Goal: Information Seeking & Learning: Learn about a topic

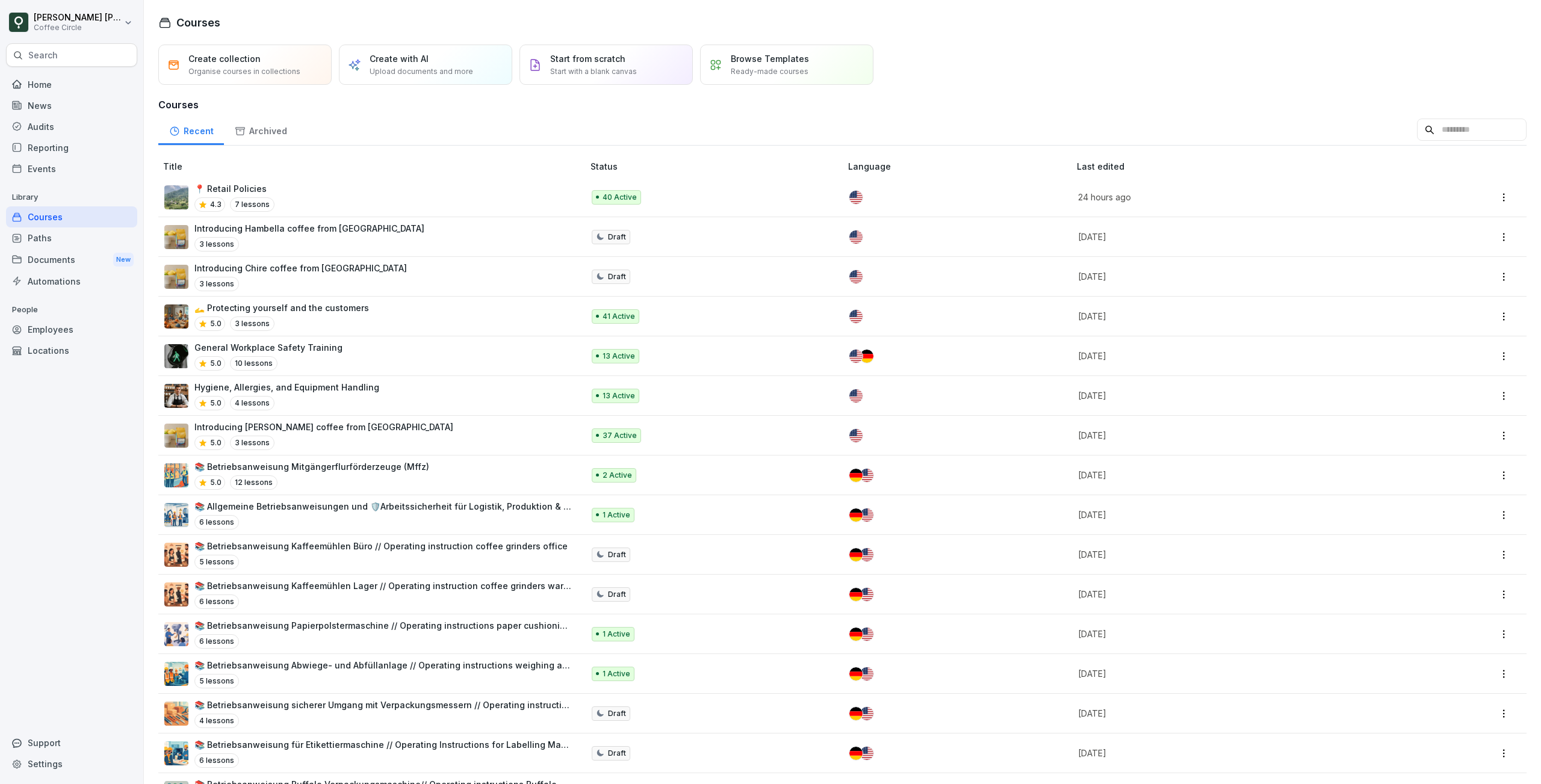
click at [74, 56] on div "Search" at bounding box center [72, 55] width 131 height 24
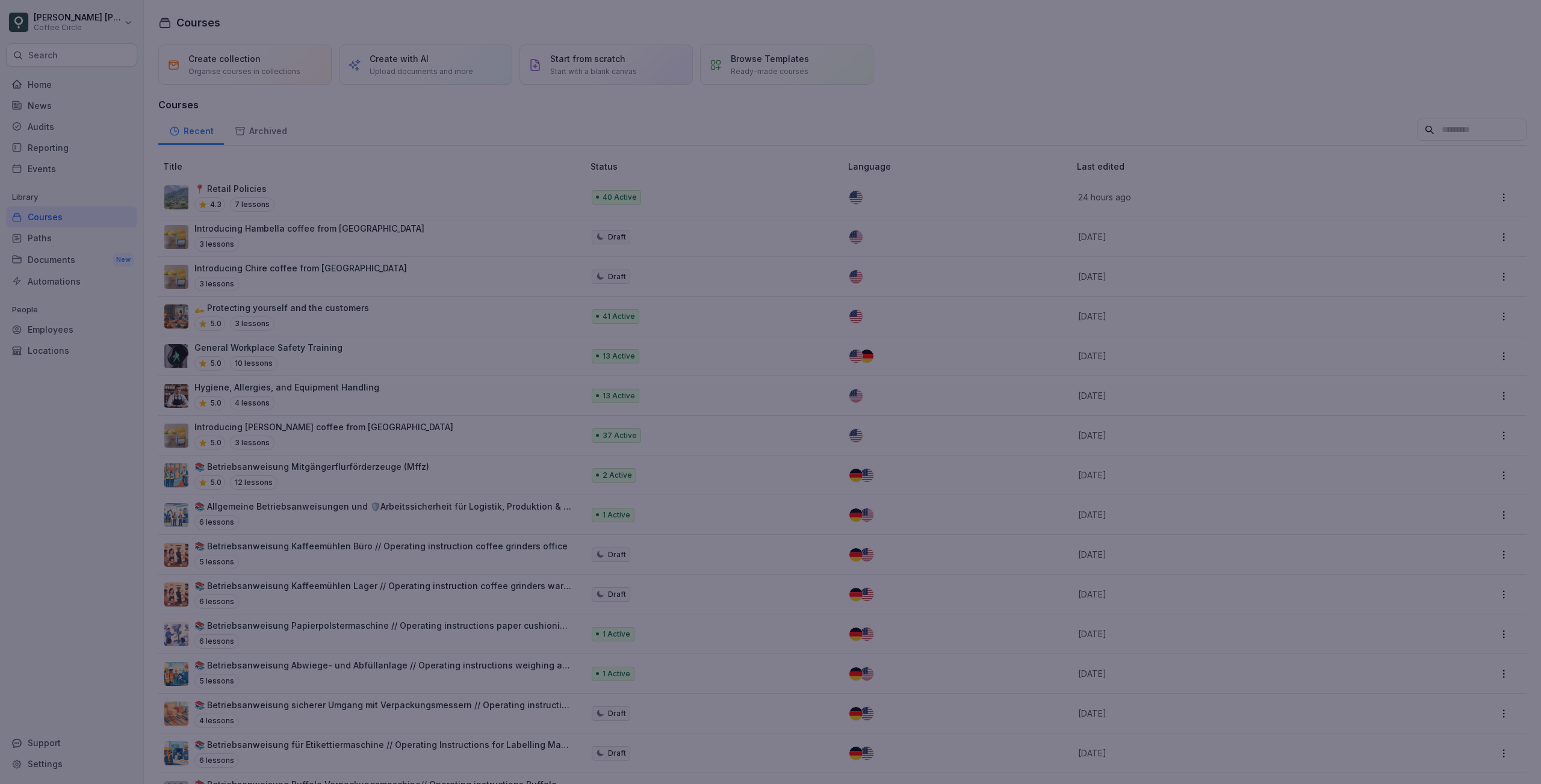
click at [42, 495] on div at bounding box center [770, 392] width 1541 height 784
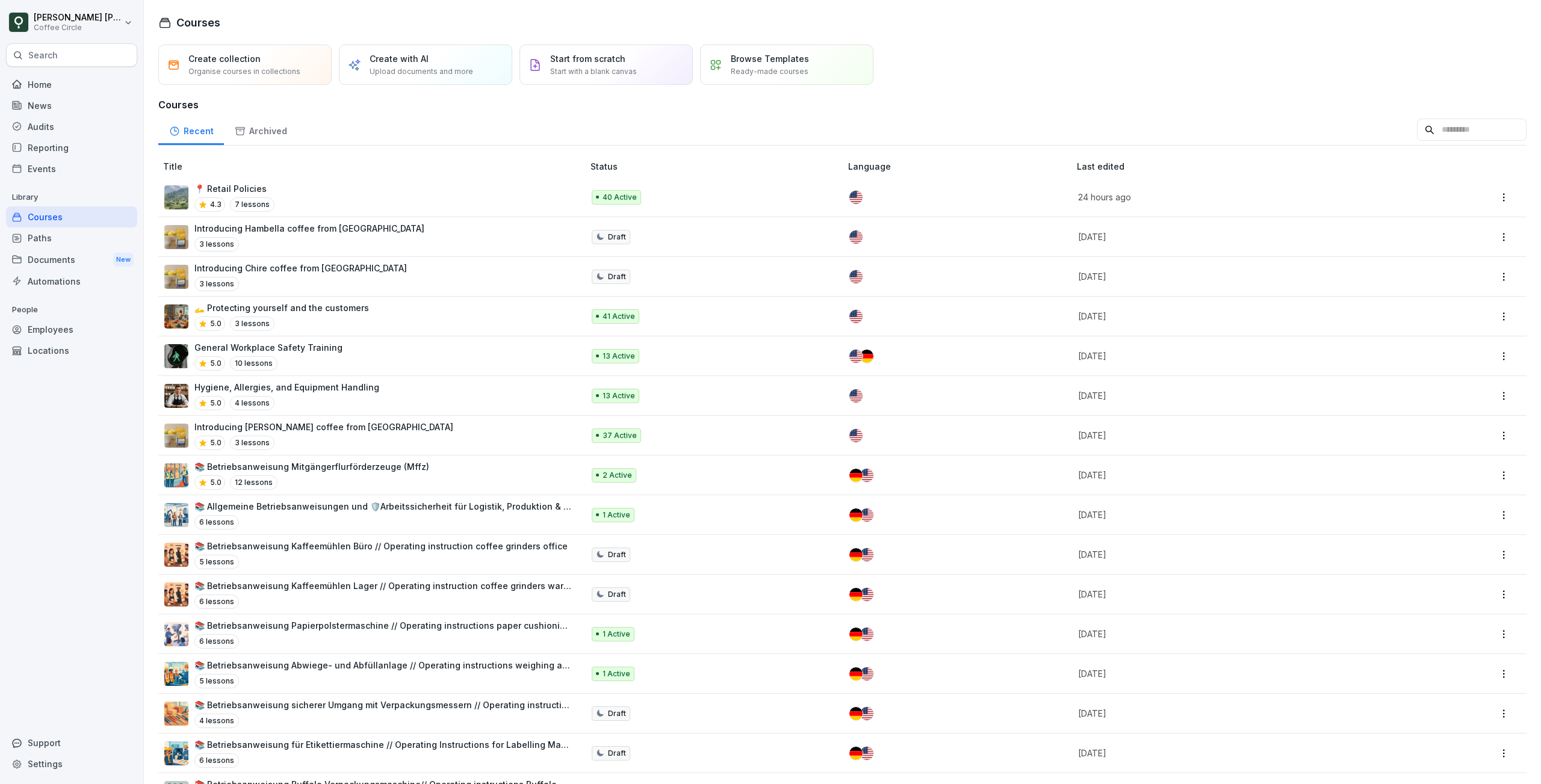
click at [61, 325] on div "Employees" at bounding box center [72, 330] width 131 height 21
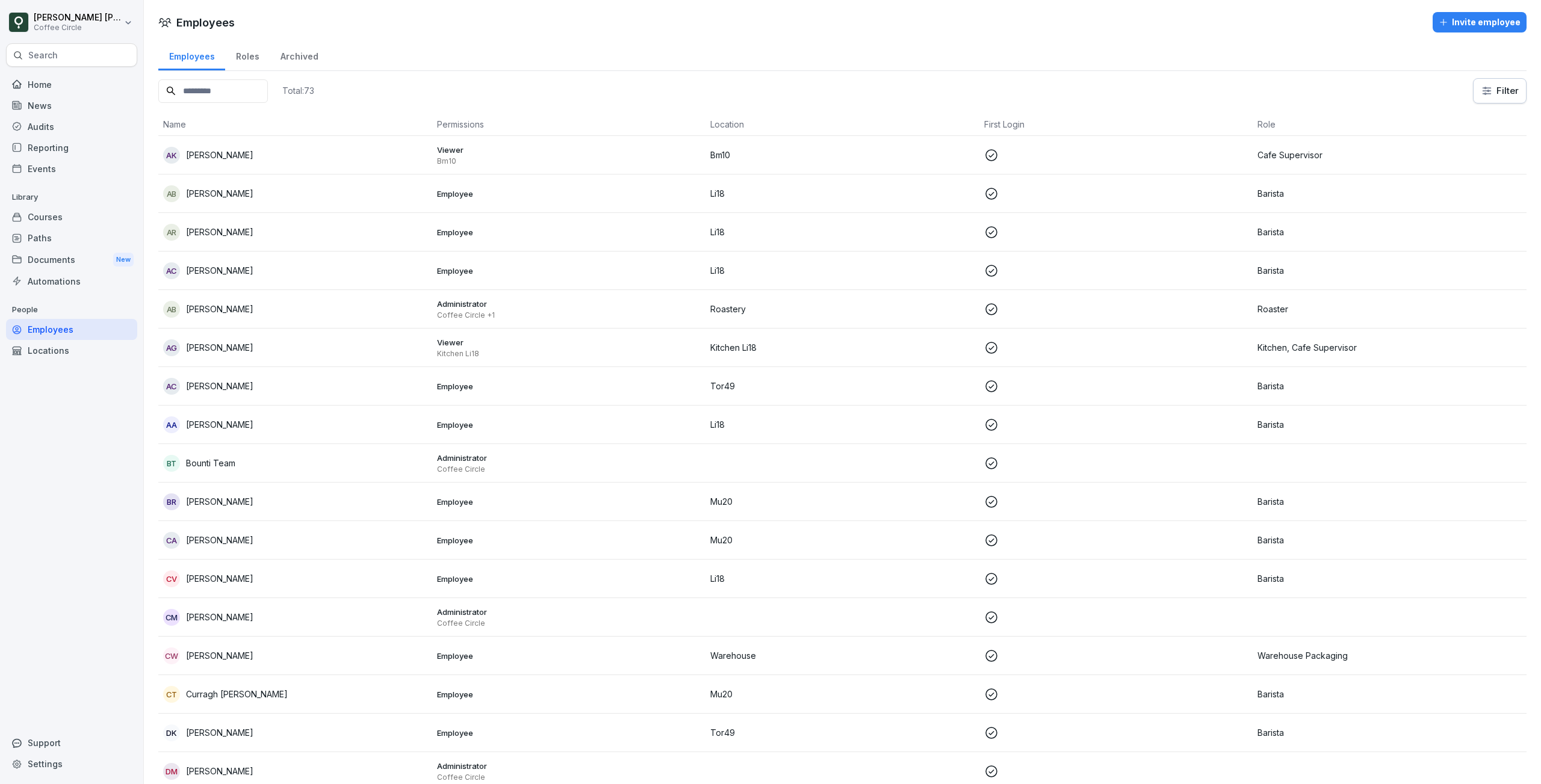
click at [80, 212] on div "Courses" at bounding box center [72, 217] width 131 height 21
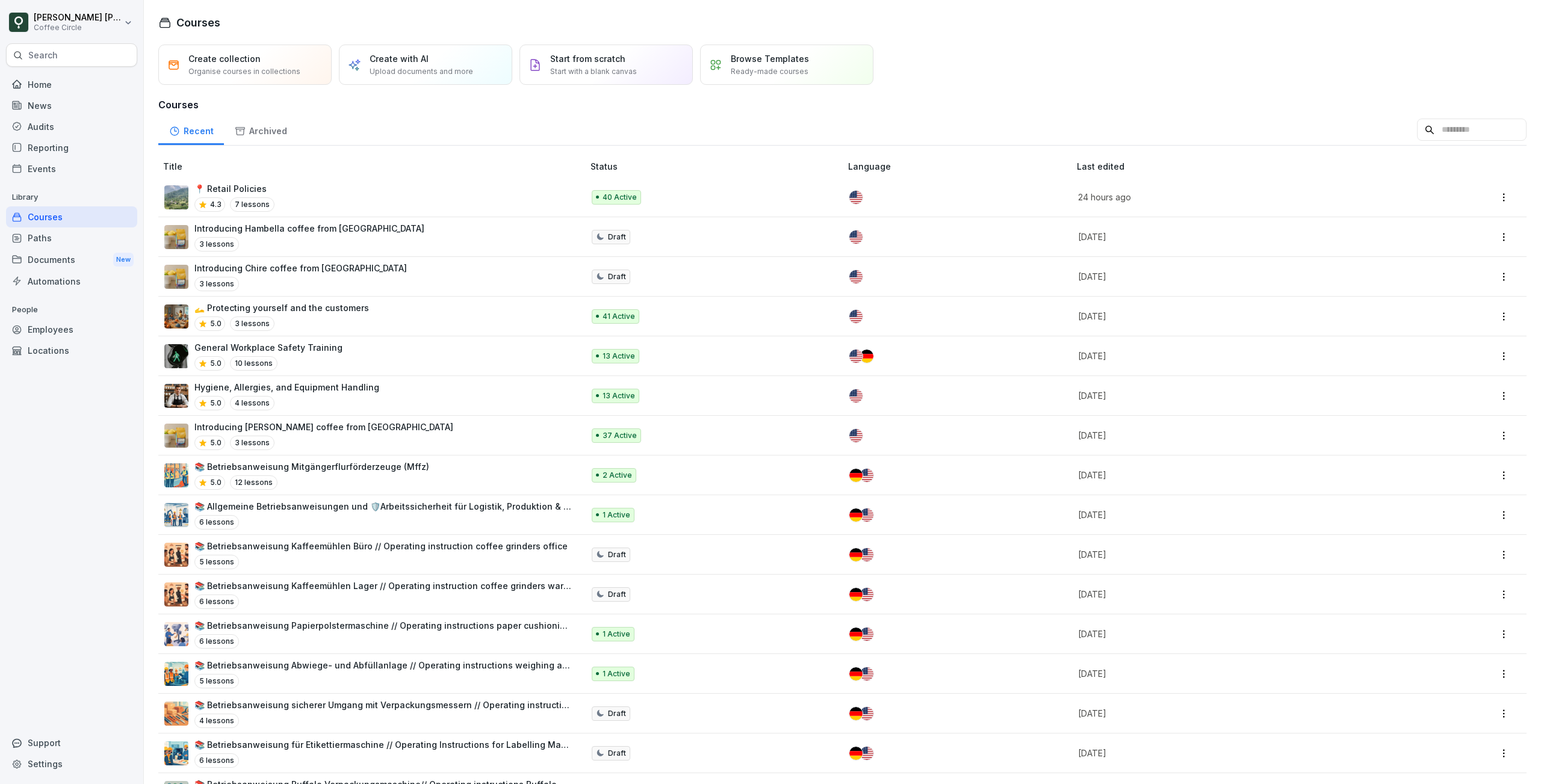
click at [38, 337] on div "Employees" at bounding box center [72, 330] width 131 height 21
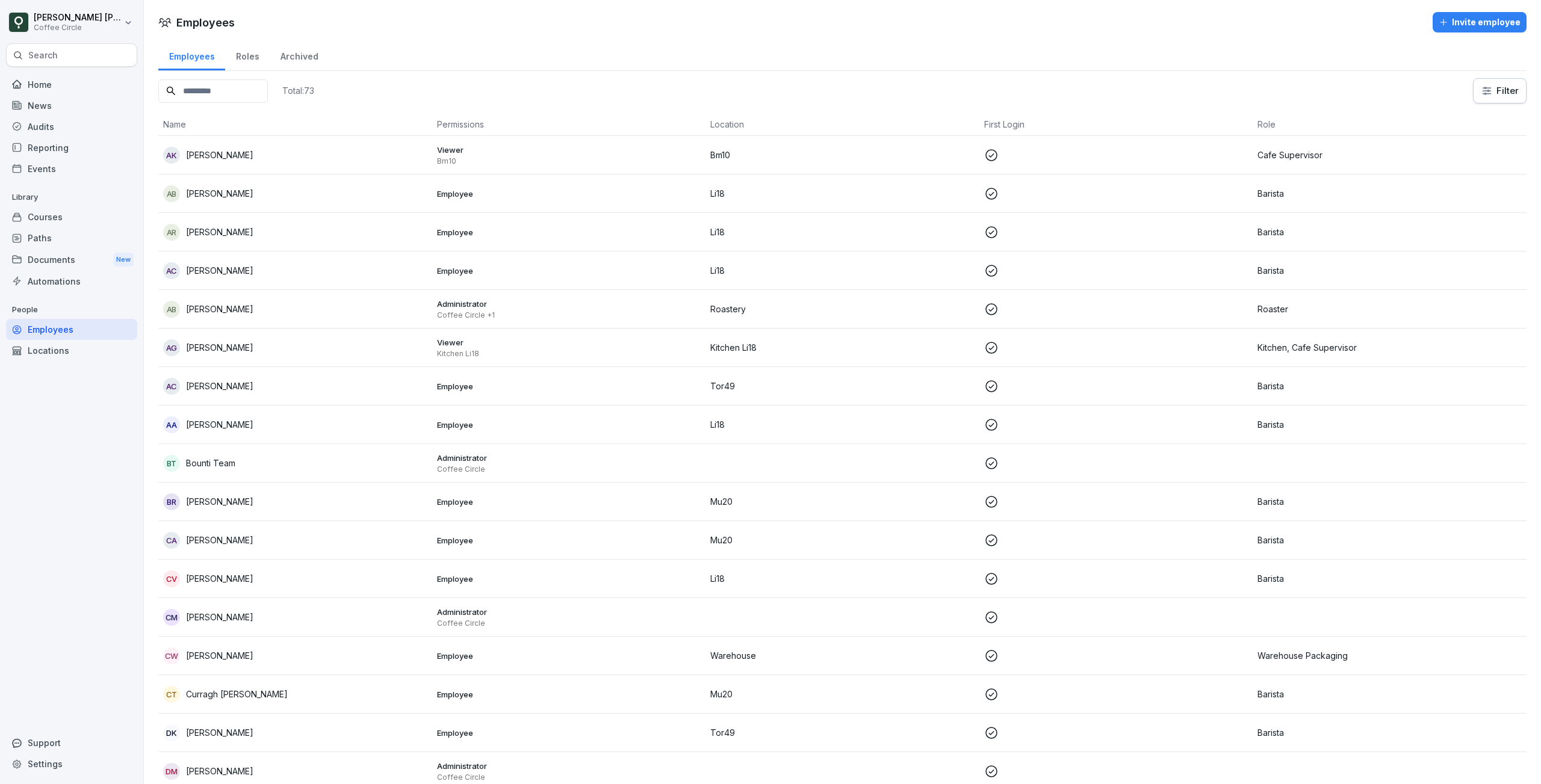
click at [244, 100] on input at bounding box center [213, 91] width 110 height 24
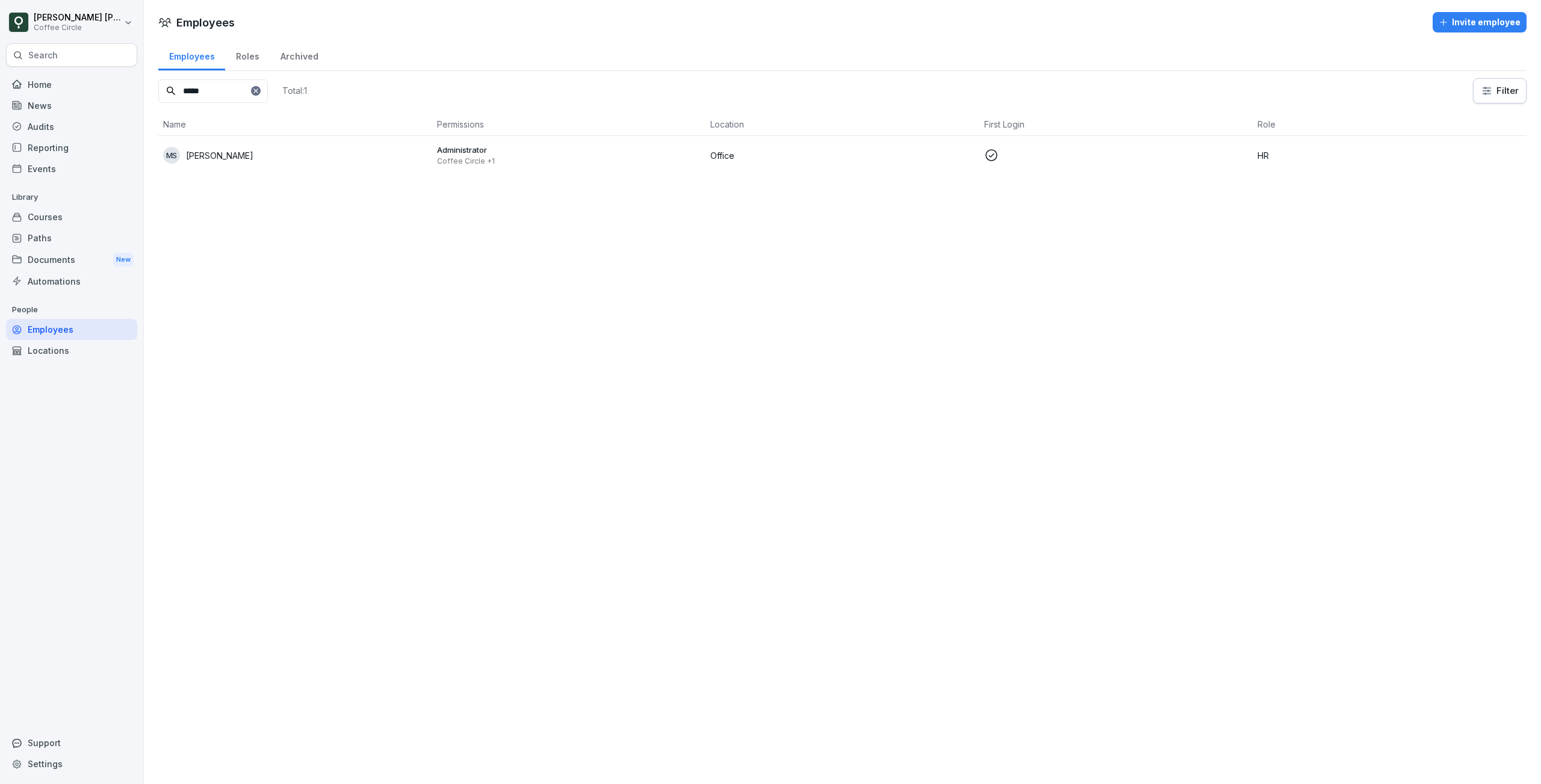
type input "*****"
click at [266, 152] on div "MS Michal Szopinski" at bounding box center [295, 155] width 264 height 17
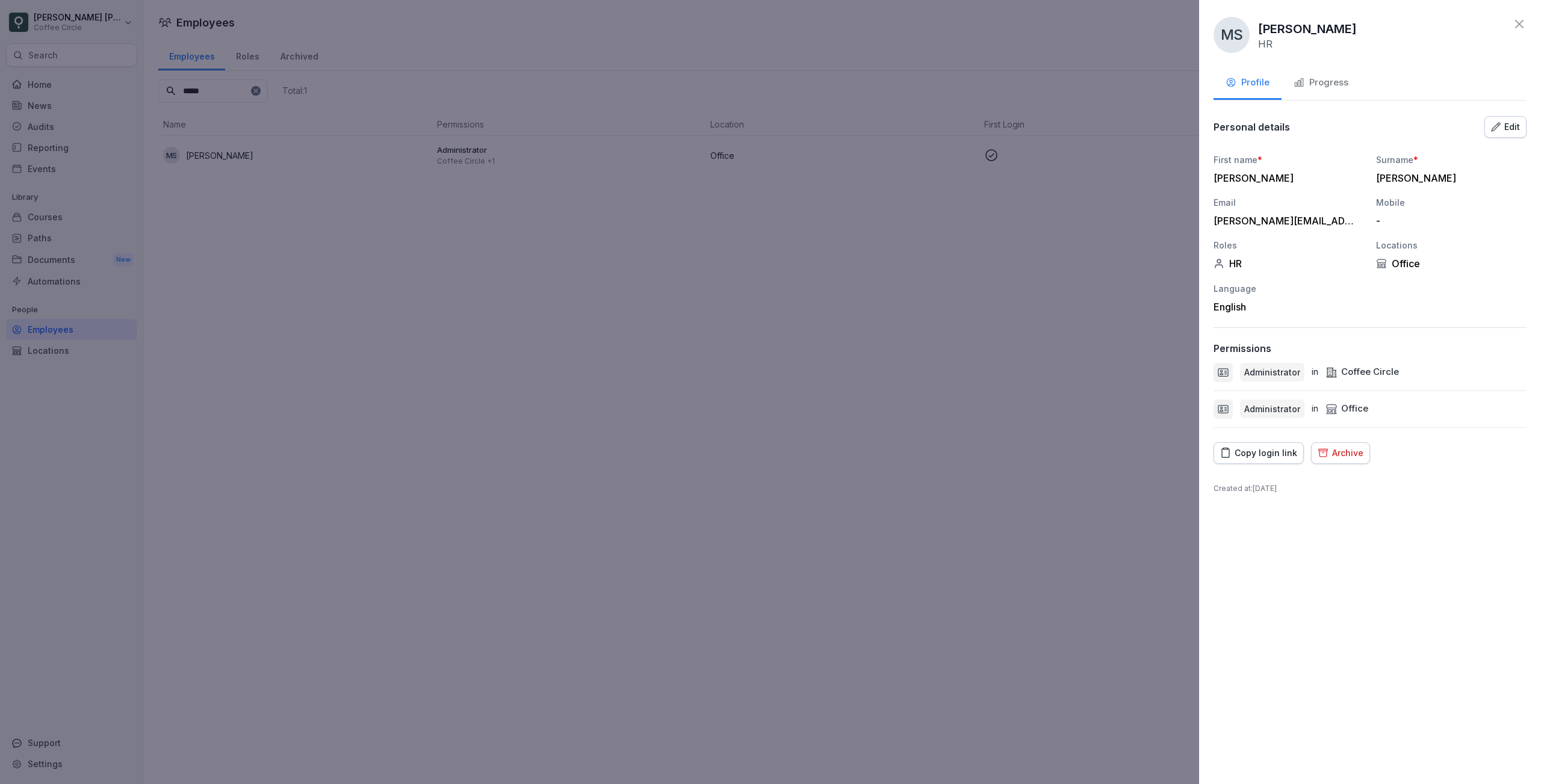
click at [1342, 88] on div "Progress" at bounding box center [1322, 83] width 55 height 14
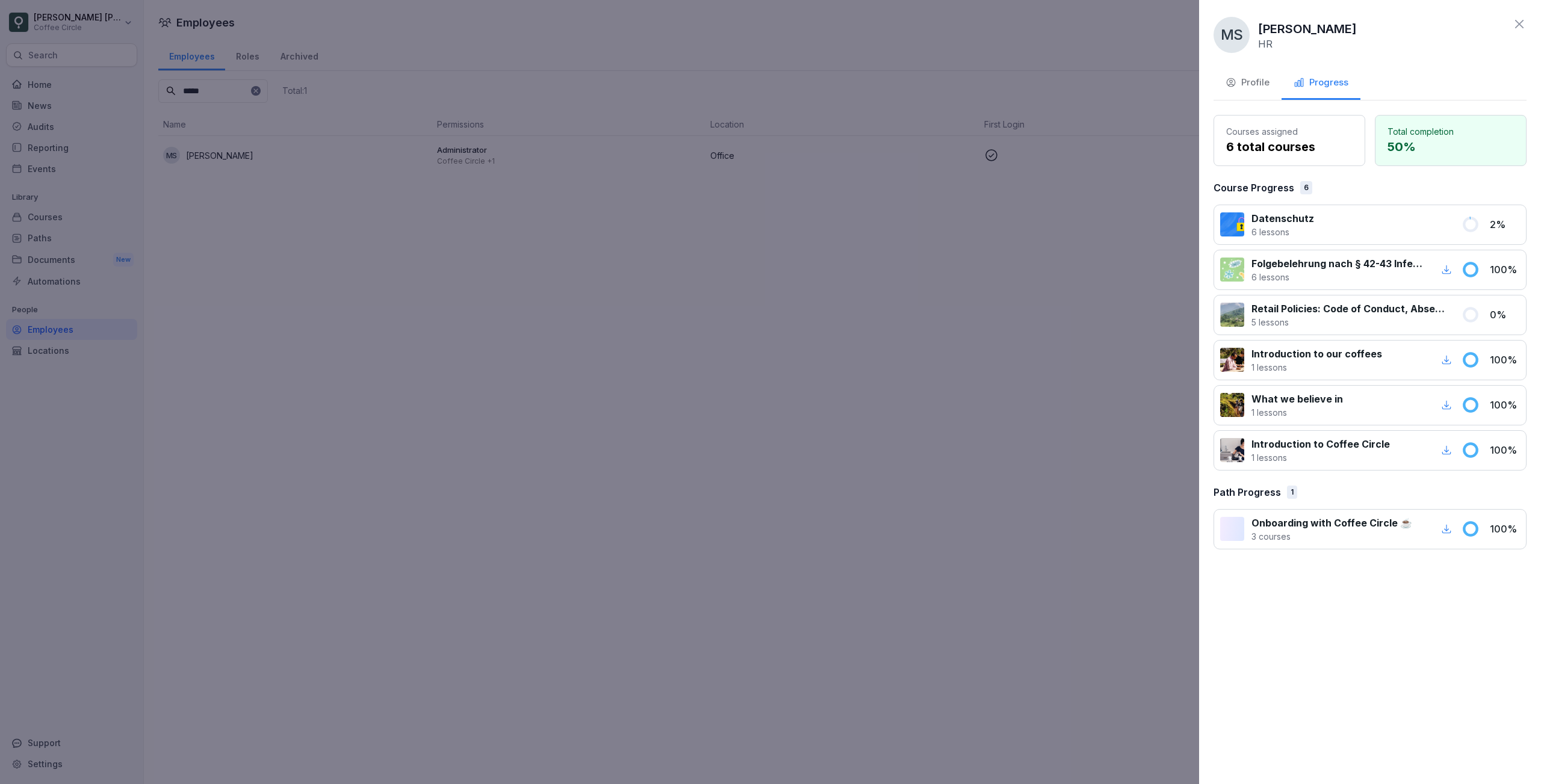
click at [62, 58] on div at bounding box center [770, 392] width 1541 height 784
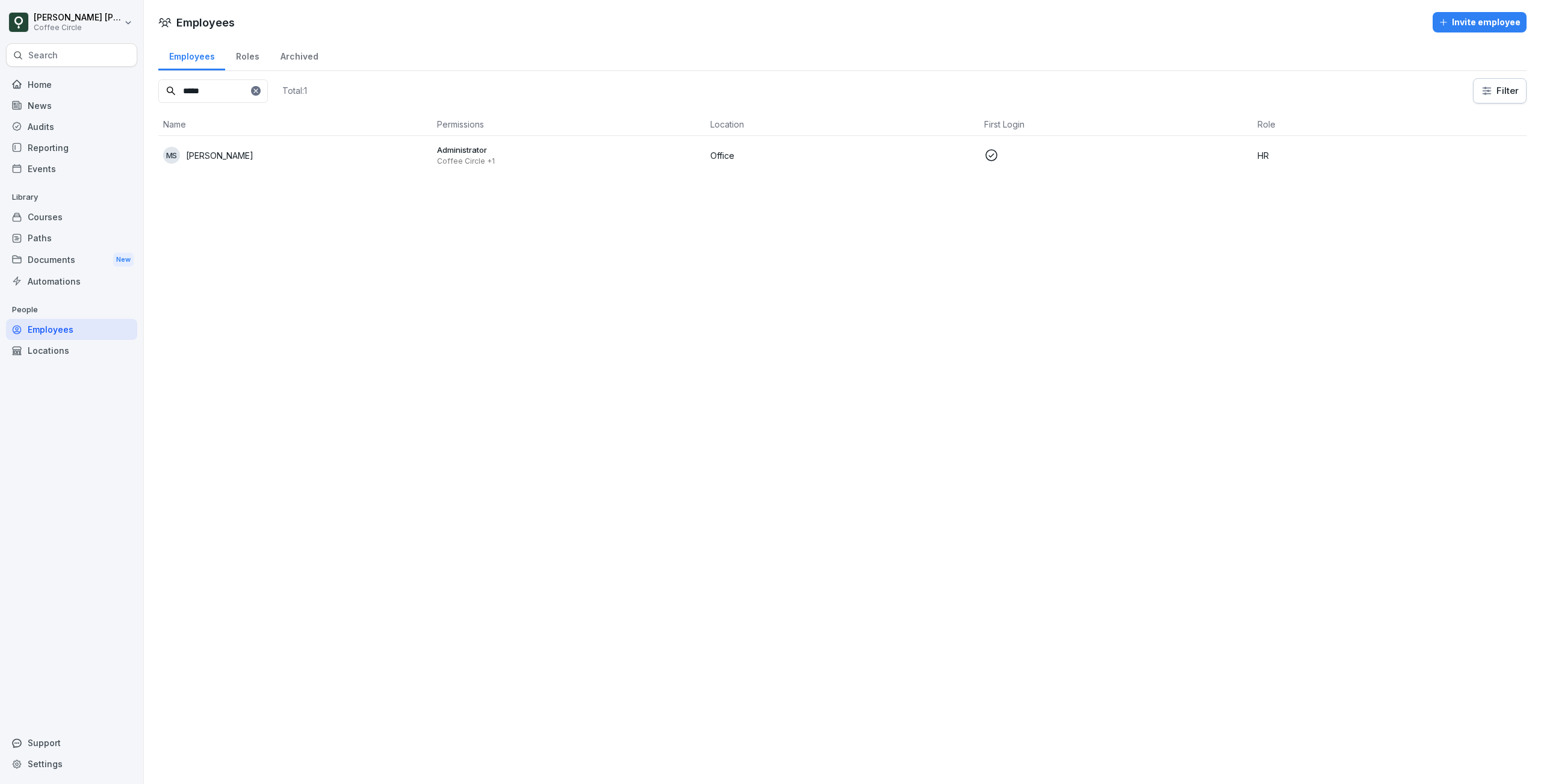
click at [62, 58] on div "Search" at bounding box center [72, 55] width 131 height 24
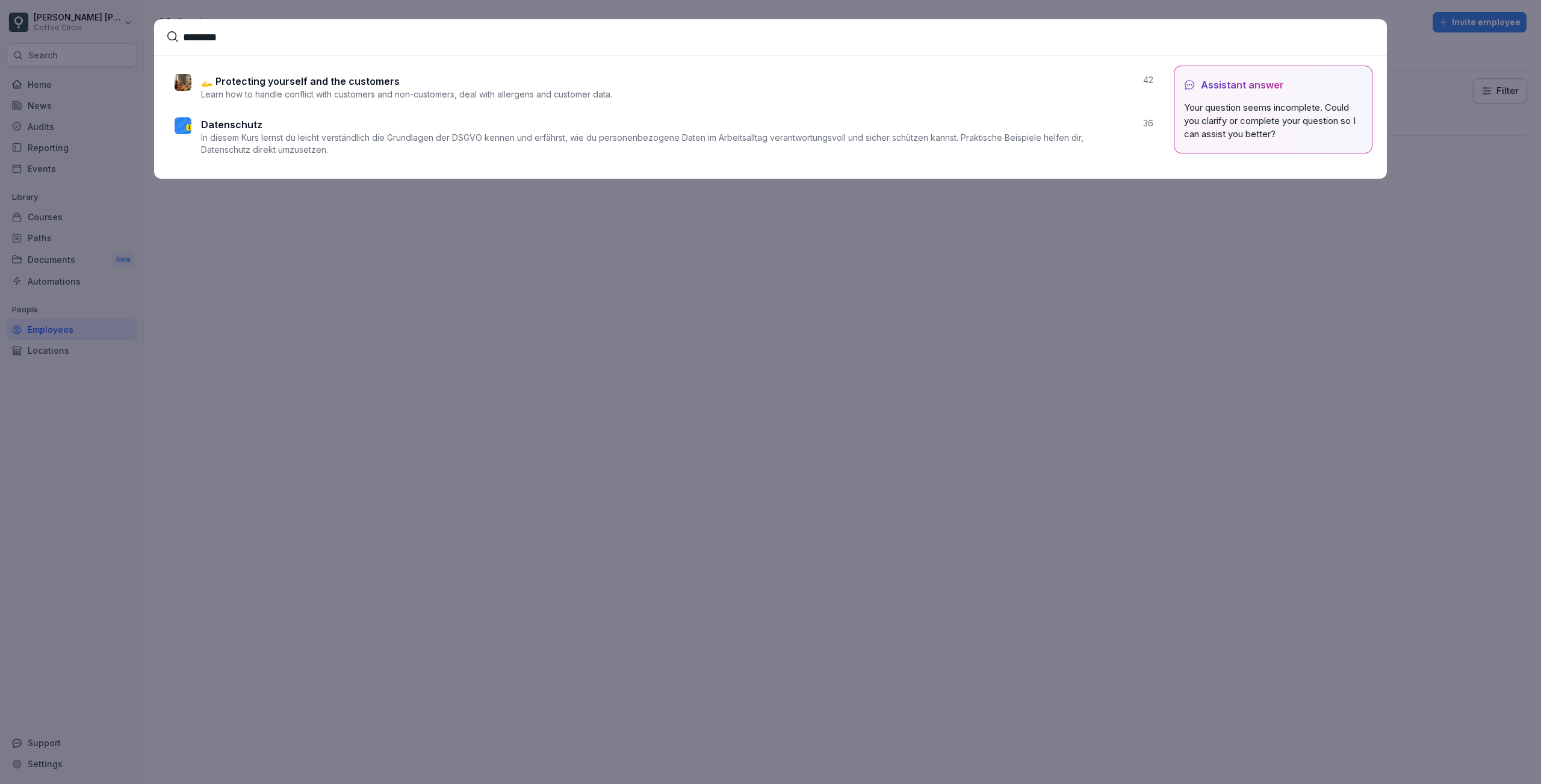
type input "********"
click at [530, 149] on p "In diesem Kurs lernst du leicht verständlich die Grundlagen der DSGVO kennen un…" at bounding box center [667, 143] width 933 height 24
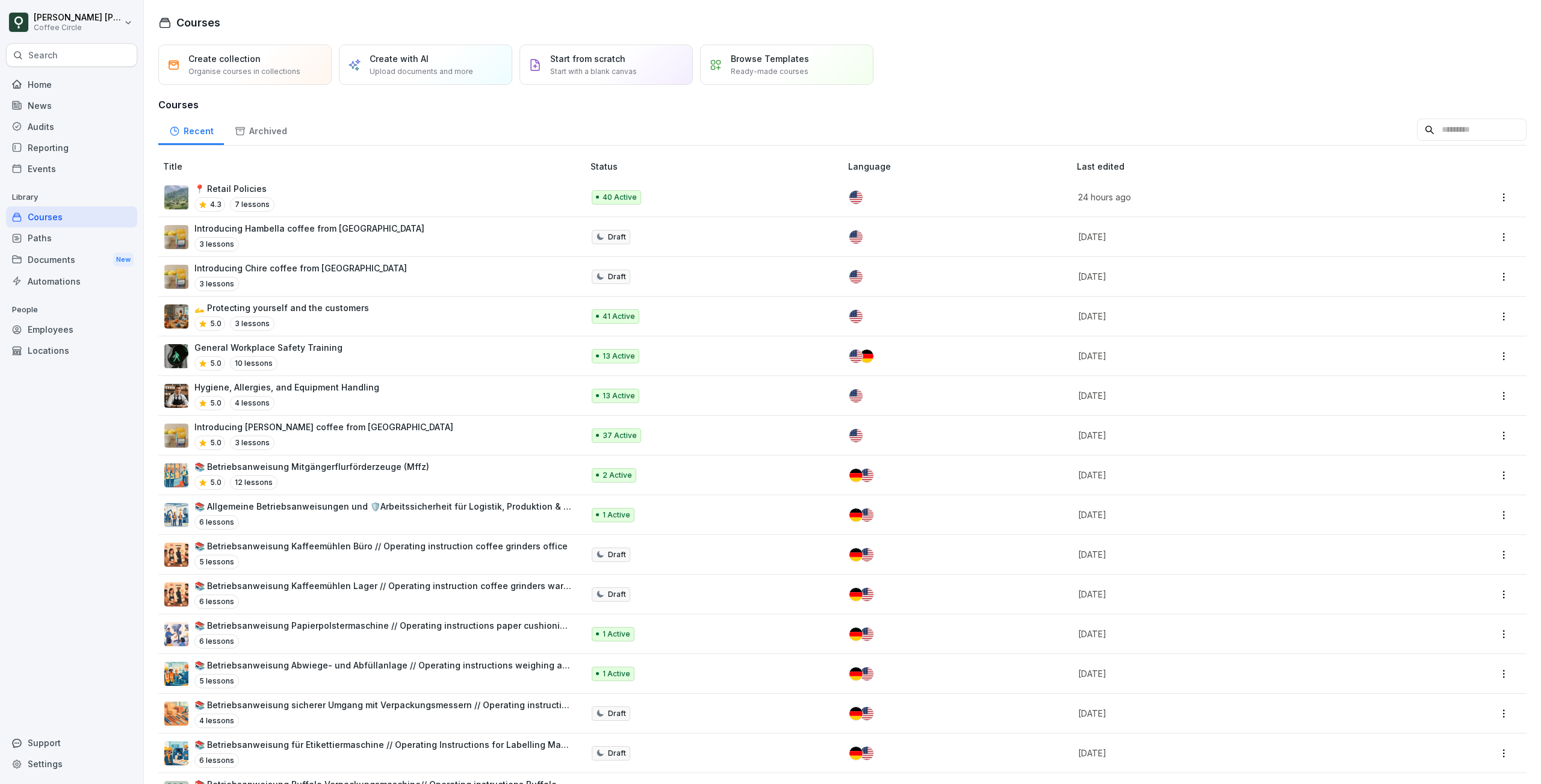
click at [79, 57] on div "Search" at bounding box center [72, 55] width 131 height 24
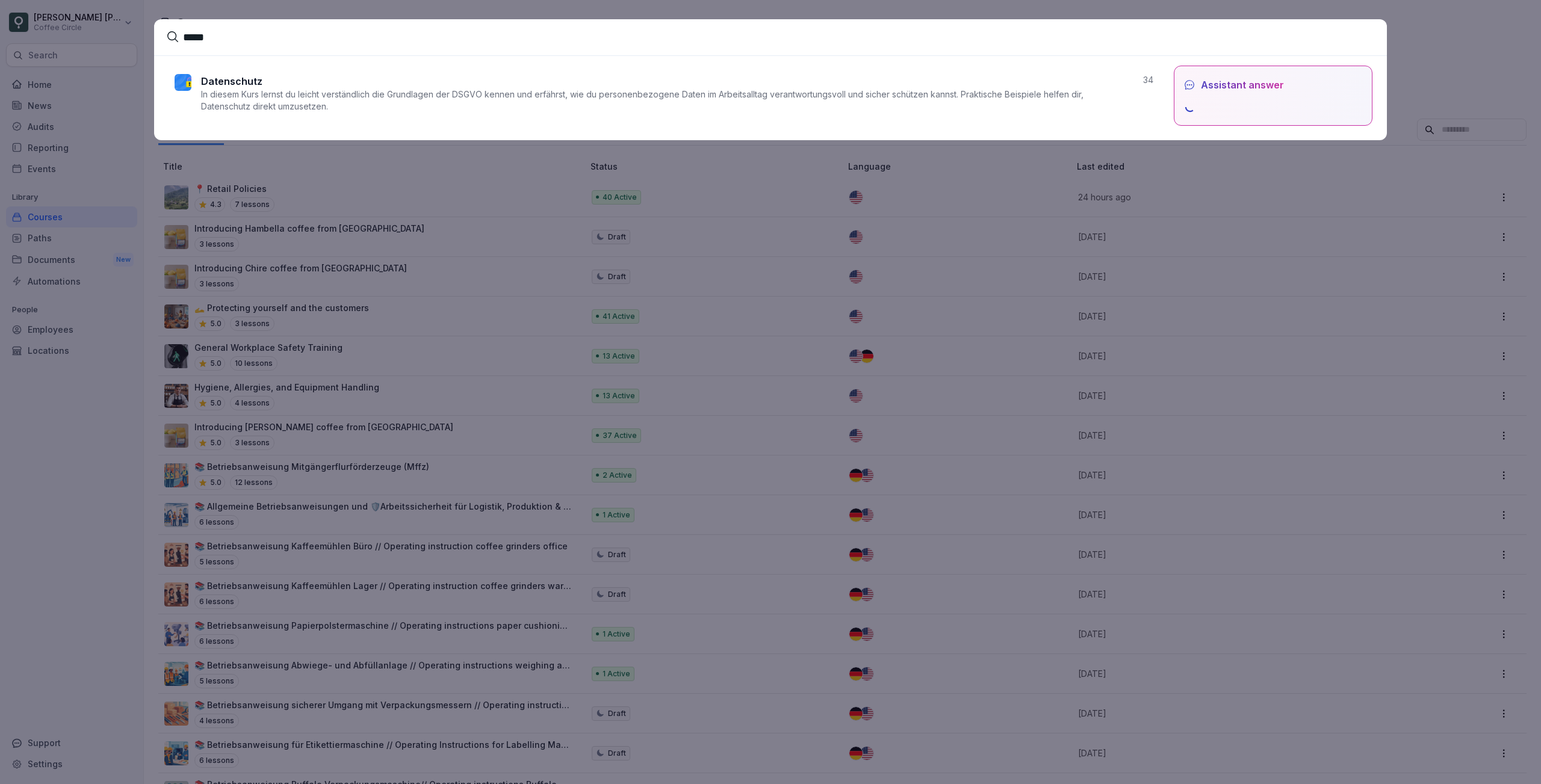
type input "*****"
click at [257, 87] on p "Datenschutz" at bounding box center [231, 81] width 61 height 14
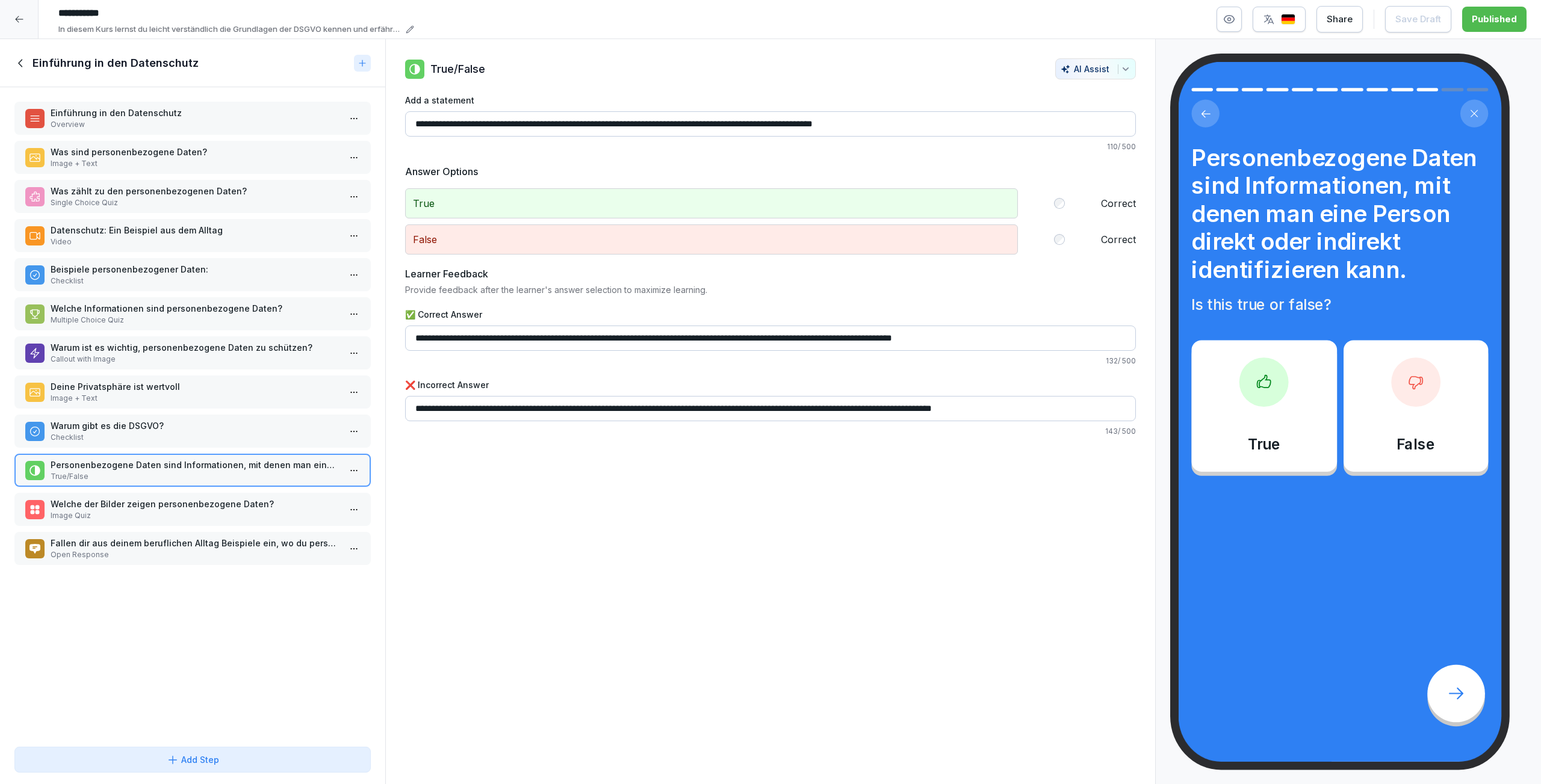
click at [17, 22] on icon at bounding box center [19, 19] width 10 height 10
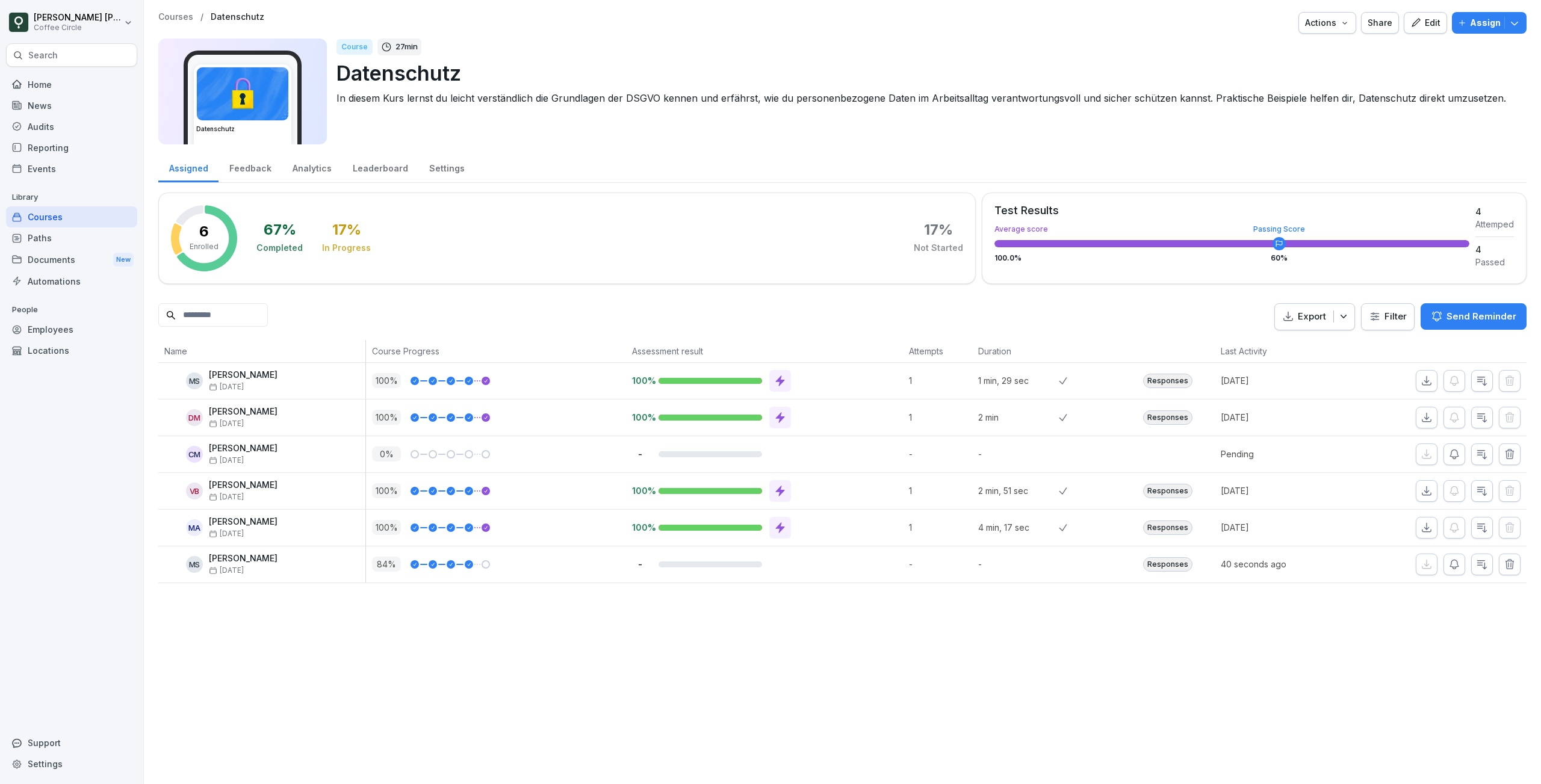
click at [63, 219] on div "Courses" at bounding box center [72, 217] width 131 height 21
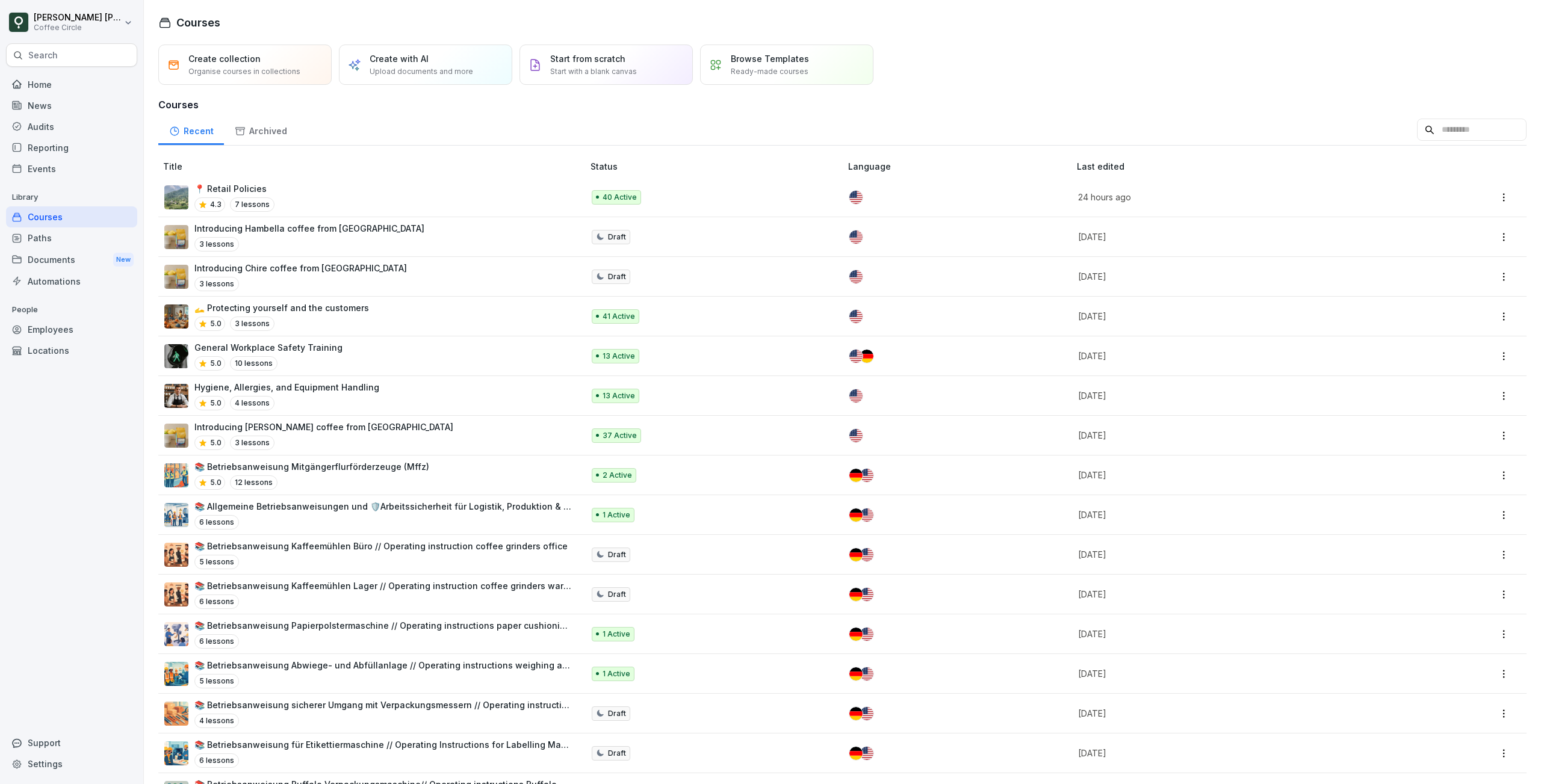
click at [101, 240] on div "Paths" at bounding box center [72, 238] width 131 height 21
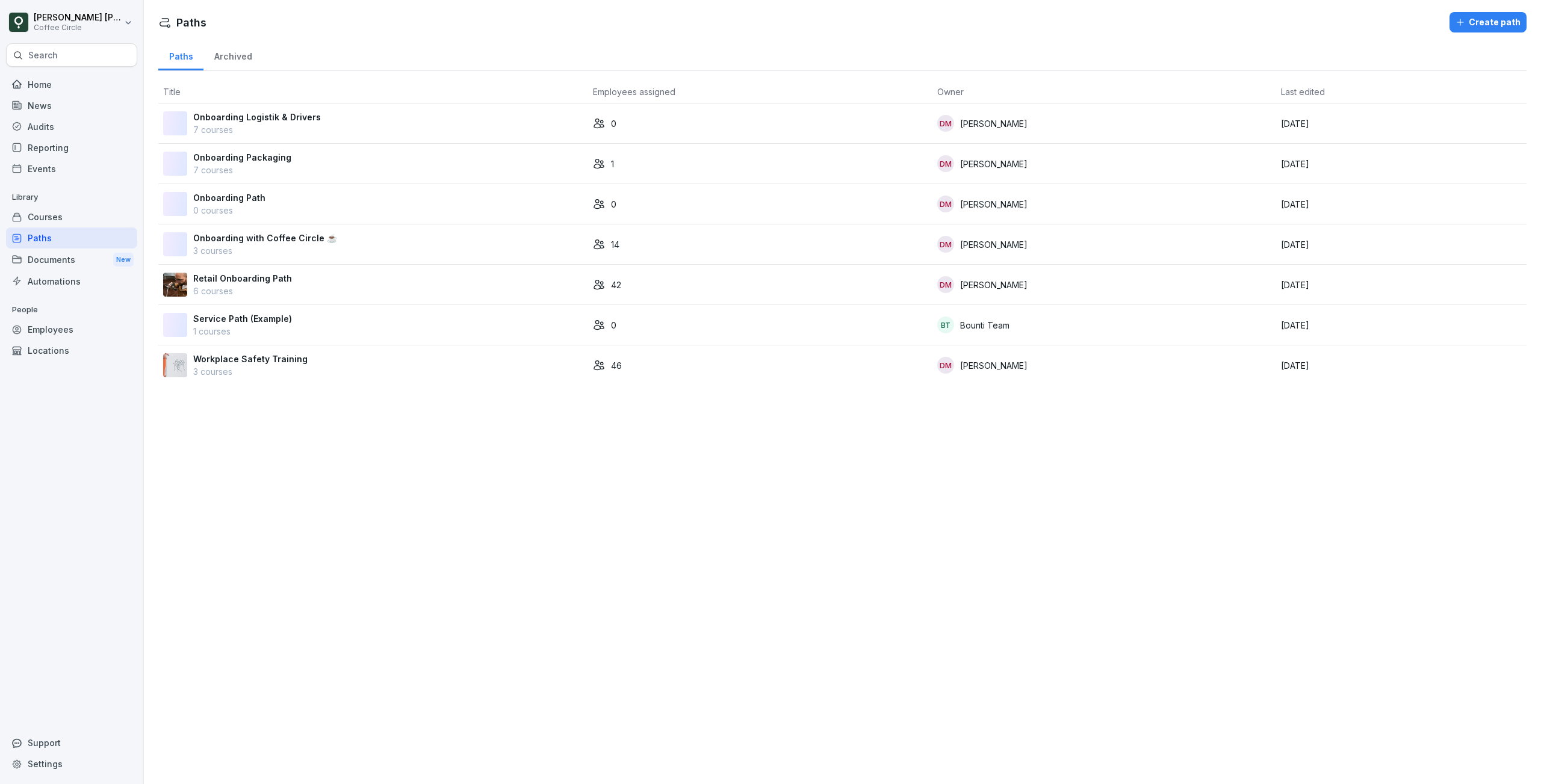
click at [79, 222] on div "Courses" at bounding box center [72, 217] width 131 height 21
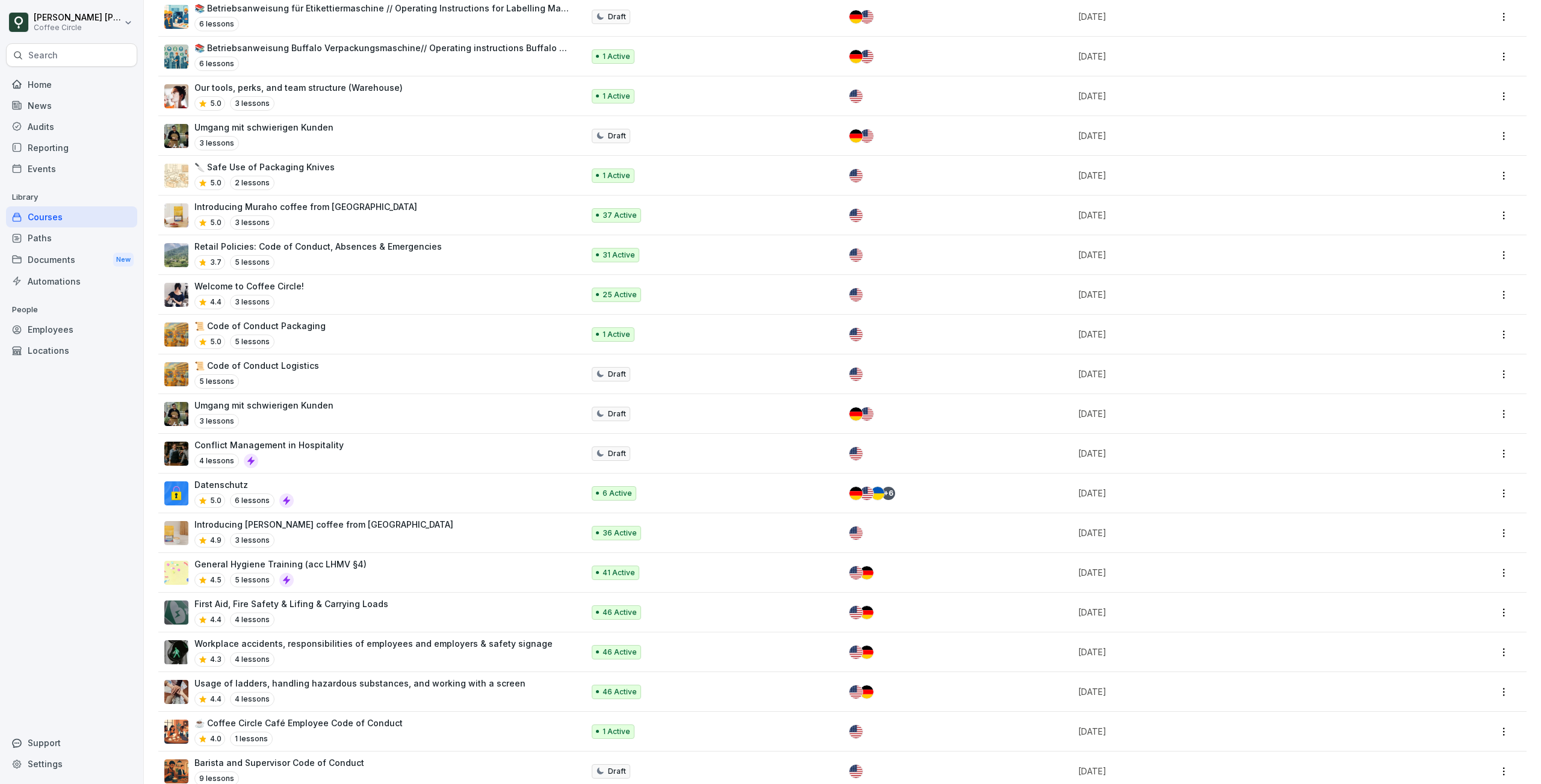
scroll to position [746, 0]
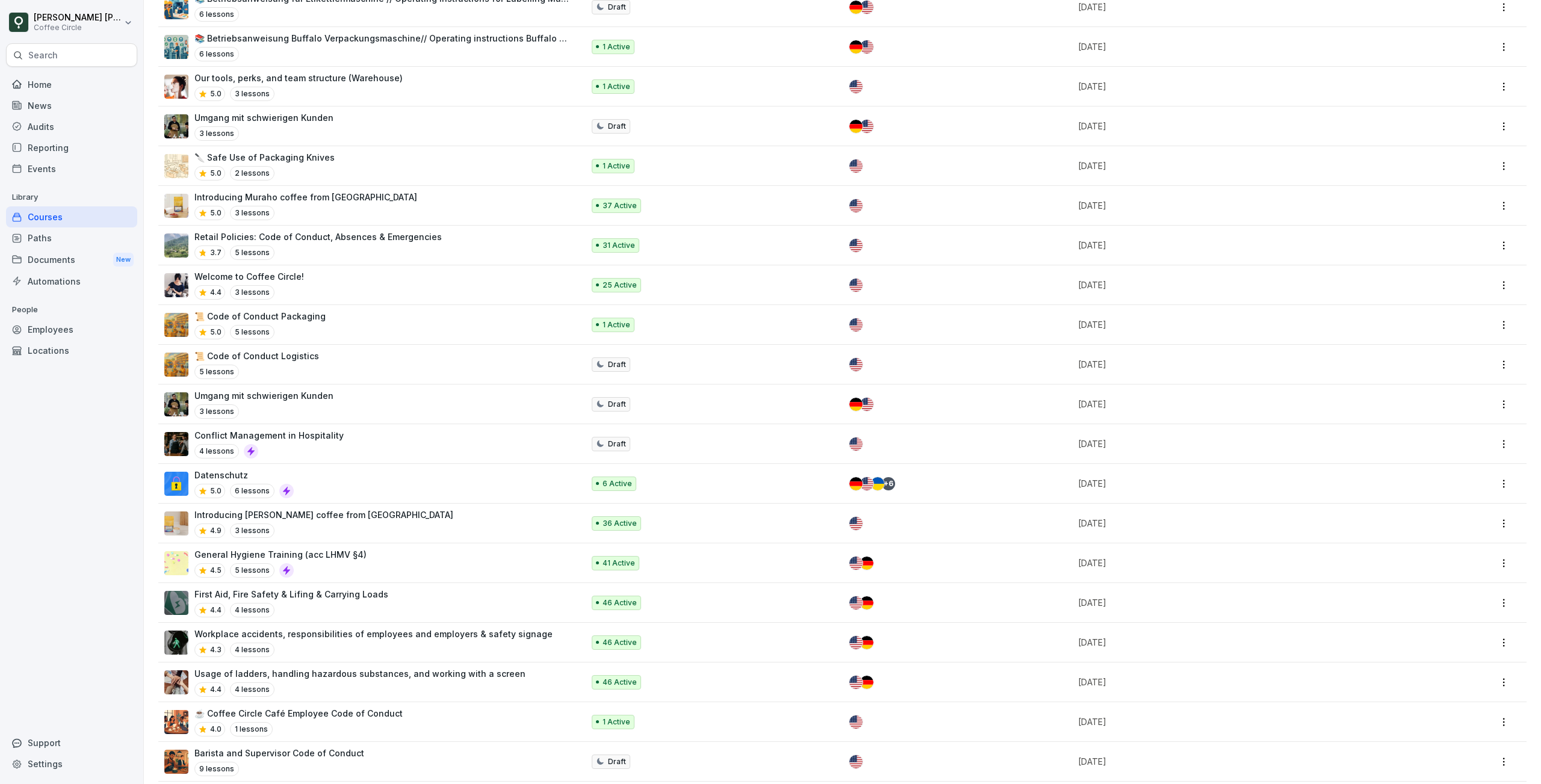
click at [454, 475] on div "Datenschutz 5.0 6 lessons" at bounding box center [368, 483] width 407 height 29
